Goal: Information Seeking & Learning: Learn about a topic

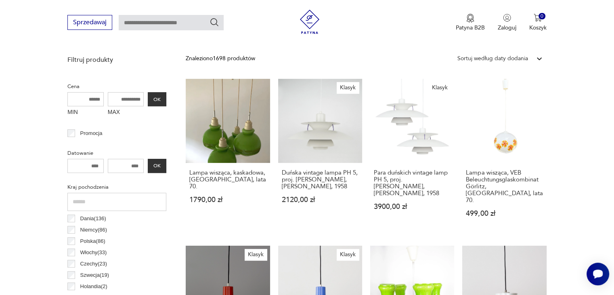
scroll to position [214, 0]
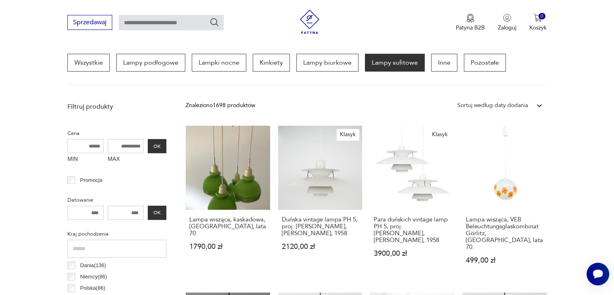
click at [133, 149] on input "MAX" at bounding box center [126, 146] width 36 height 14
click at [121, 142] on input "MAX" at bounding box center [126, 146] width 36 height 14
type input "***"
click at [159, 150] on button "OK" at bounding box center [157, 146] width 19 height 14
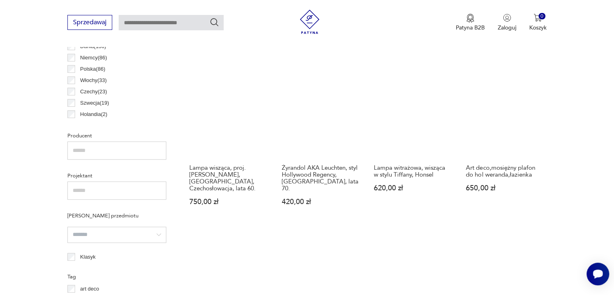
scroll to position [473, 0]
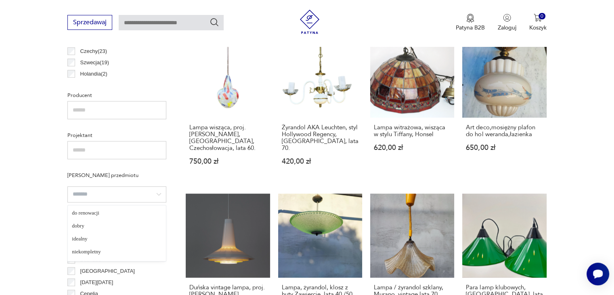
click at [116, 191] on input "search" at bounding box center [116, 194] width 99 height 16
click at [18, 173] on section "Filtruj produkty Cena MIN MAX *** OK Promocja Datowanie OK Kraj pochodzenia Dan…" at bounding box center [307, 207] width 614 height 736
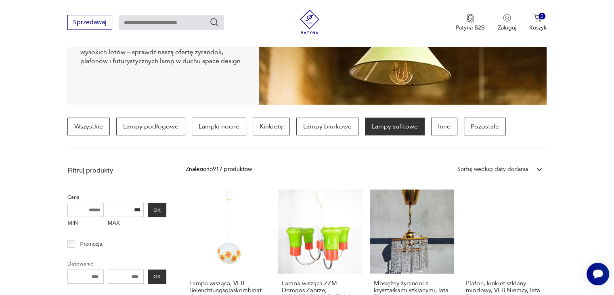
scroll to position [231, 0]
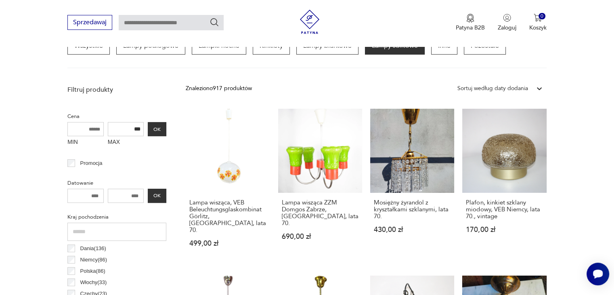
click at [537, 92] on div at bounding box center [539, 88] width 15 height 15
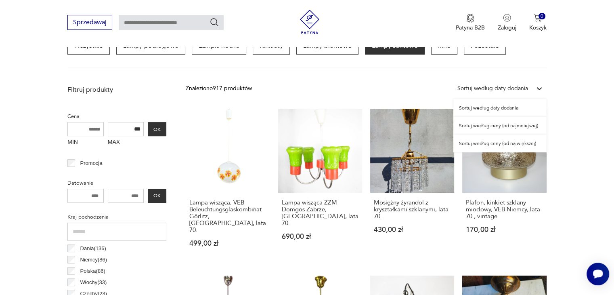
click at [519, 126] on div "Sortuj według ceny (od najmniejszej)" at bounding box center [499, 126] width 93 height 18
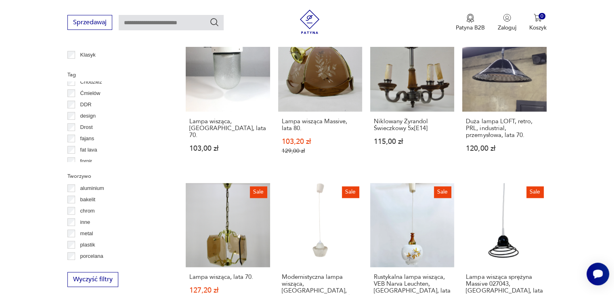
scroll to position [81, 0]
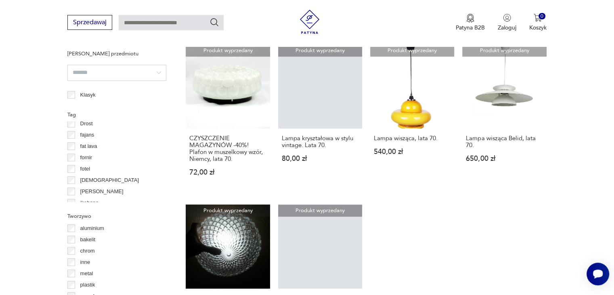
scroll to position [121, 0]
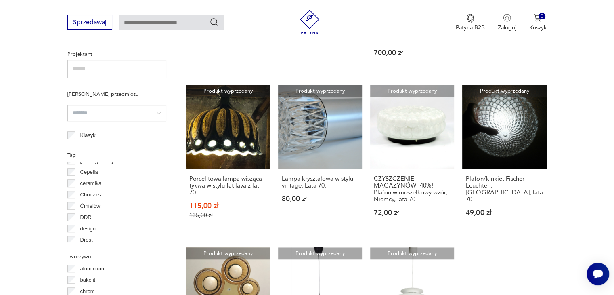
scroll to position [40, 0]
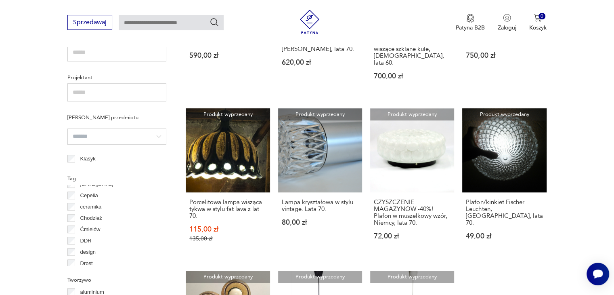
click at [68, 182] on div "Filtruj produkty Cena MIN MAX *** OK Promocja Datowanie OK Kraj pochodzenia Dan…" at bounding box center [116, 87] width 99 height 605
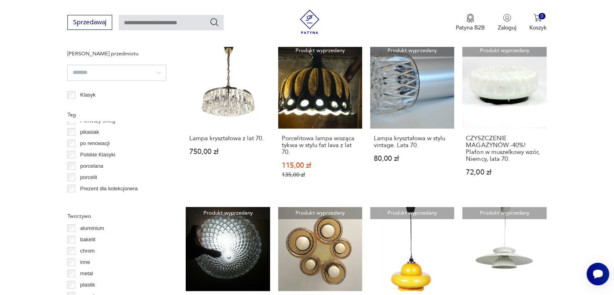
scroll to position [399, 0]
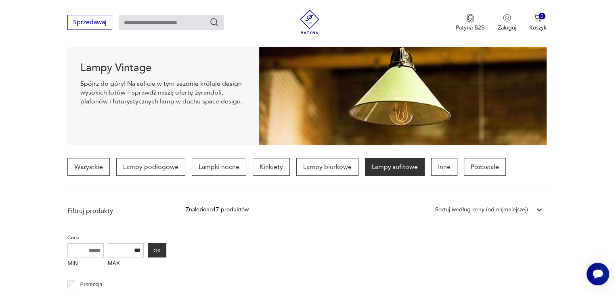
scroll to position [231, 0]
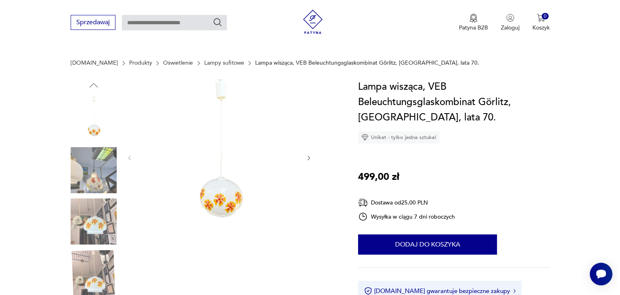
scroll to position [121, 0]
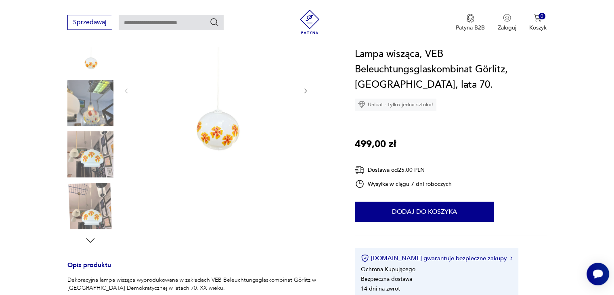
click at [218, 133] on img at bounding box center [216, 90] width 156 height 156
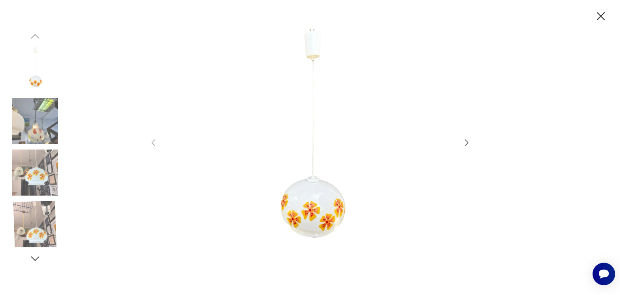
click at [311, 212] on img at bounding box center [310, 147] width 288 height 236
click at [42, 174] on img at bounding box center [35, 172] width 46 height 46
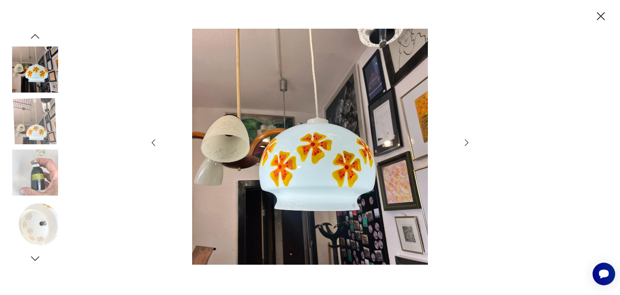
click at [29, 182] on img at bounding box center [35, 172] width 46 height 46
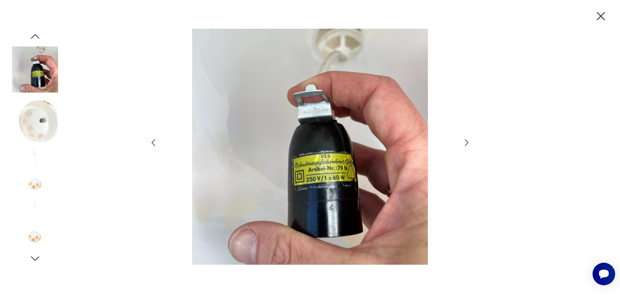
click at [38, 129] on img at bounding box center [35, 121] width 46 height 46
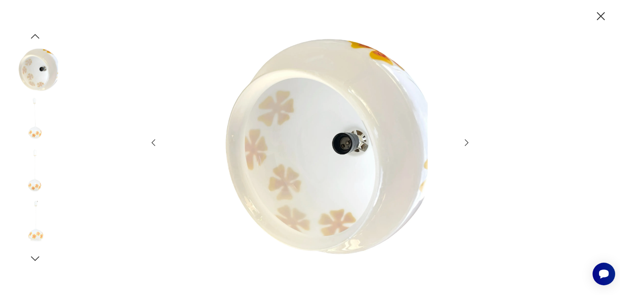
click at [31, 162] on img at bounding box center [35, 172] width 46 height 46
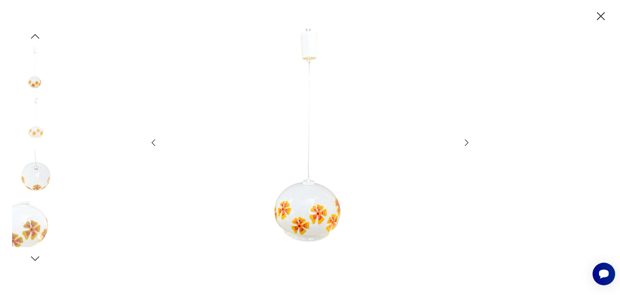
click at [21, 239] on img at bounding box center [35, 224] width 46 height 46
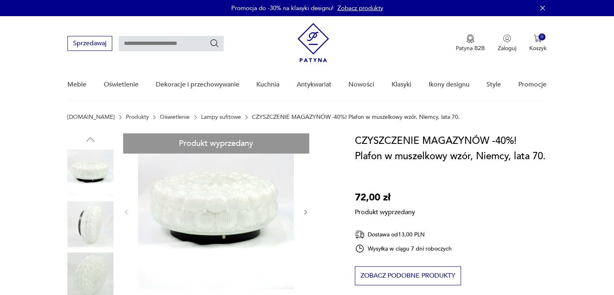
scroll to position [81, 0]
